Goal: Task Accomplishment & Management: Manage account settings

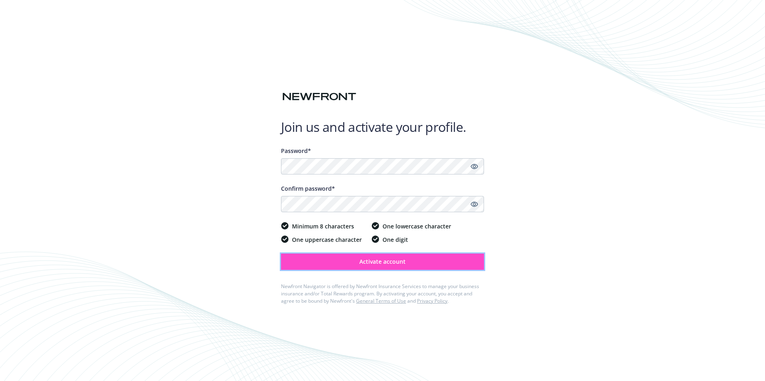
click at [386, 263] on span "Activate account" at bounding box center [382, 262] width 46 height 8
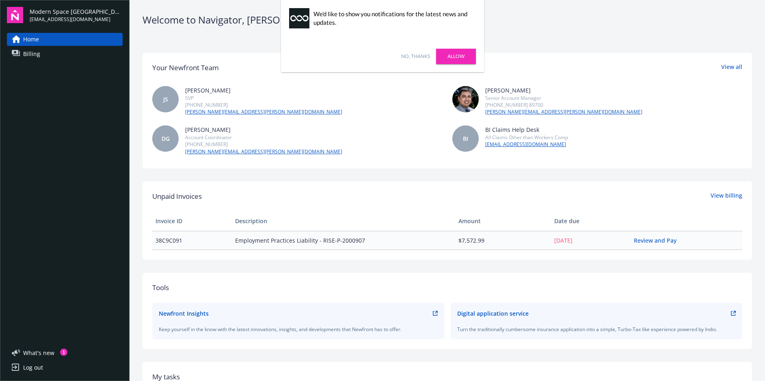
click at [552, 28] on div "Welcome to Navigator , [PERSON_NAME] Your Newfront Team View all JS [PERSON_NAM…" at bounding box center [448, 269] width 636 height 538
click at [459, 54] on link "Allow" at bounding box center [456, 56] width 40 height 15
